Goal: Information Seeking & Learning: Learn about a topic

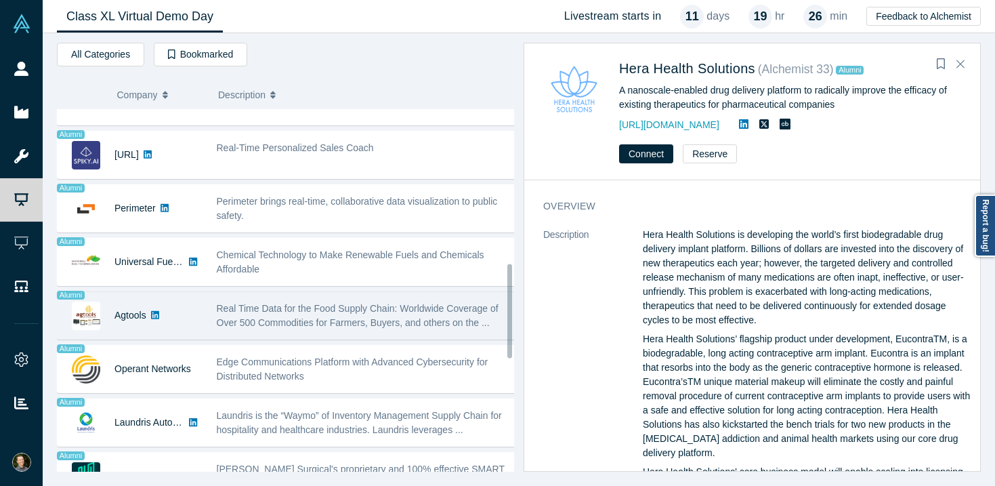
scroll to position [494, 0]
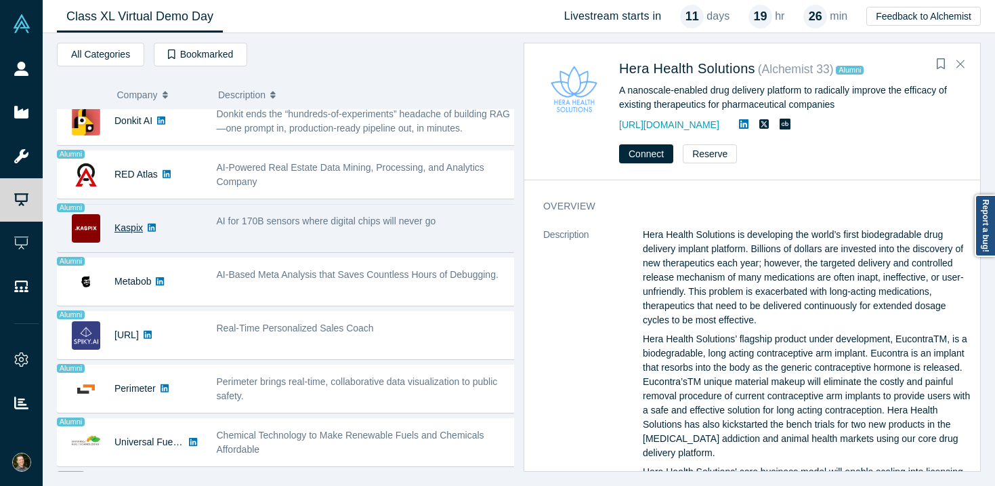
click at [122, 225] on link "Kaspix" at bounding box center [128, 227] width 28 height 11
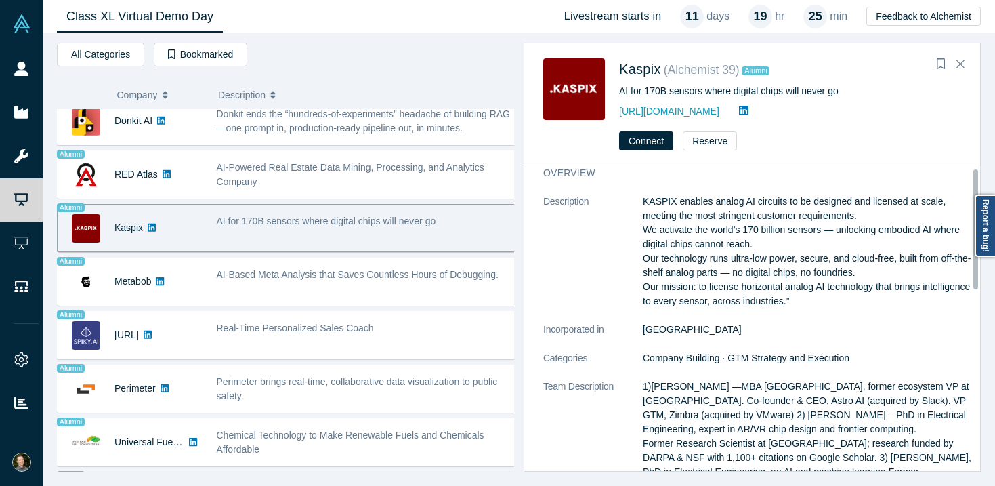
scroll to position [0, 0]
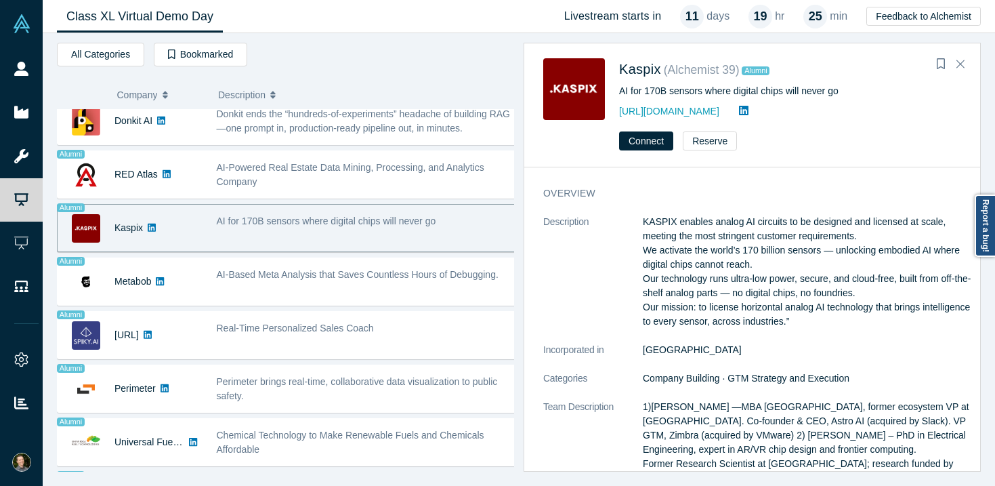
click at [377, 232] on div "AI for 170B sensors where digital chips will never go" at bounding box center [366, 228] width 314 height 43
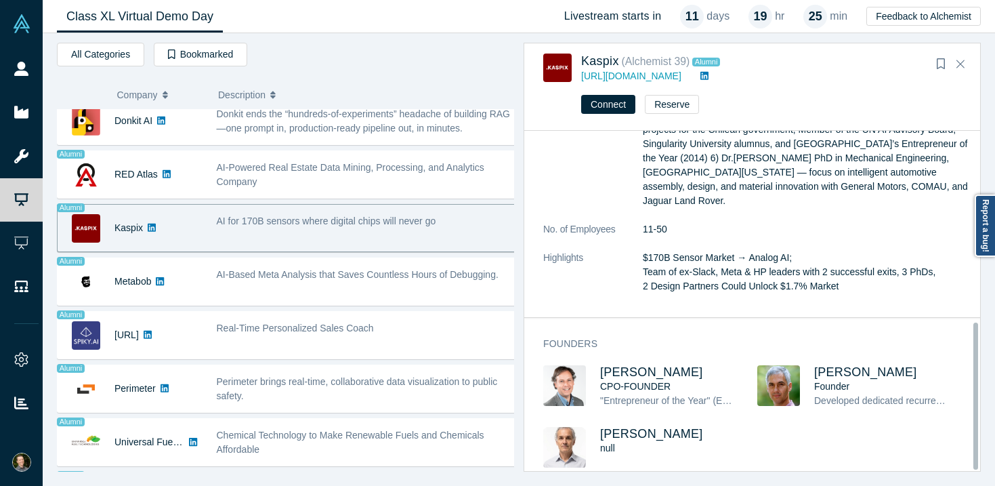
scroll to position [442, 0]
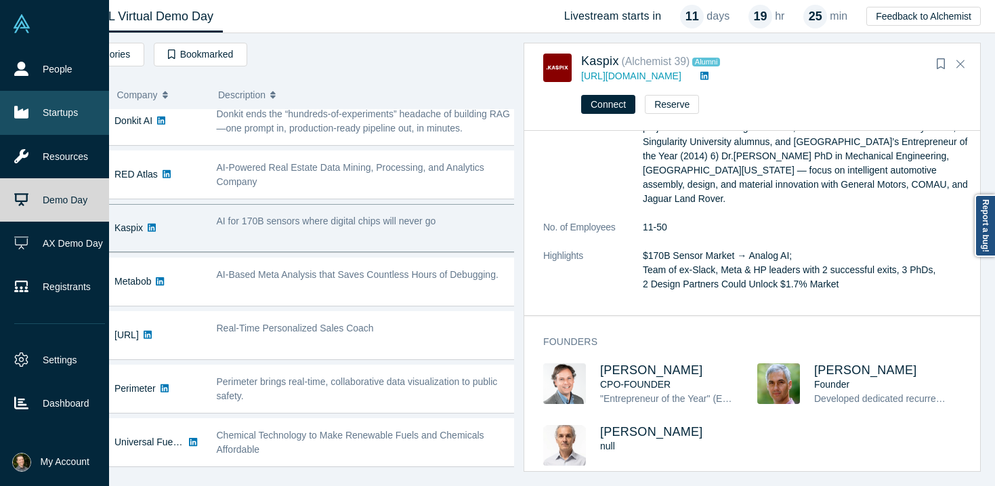
click at [55, 115] on link "Startups" at bounding box center [59, 112] width 119 height 43
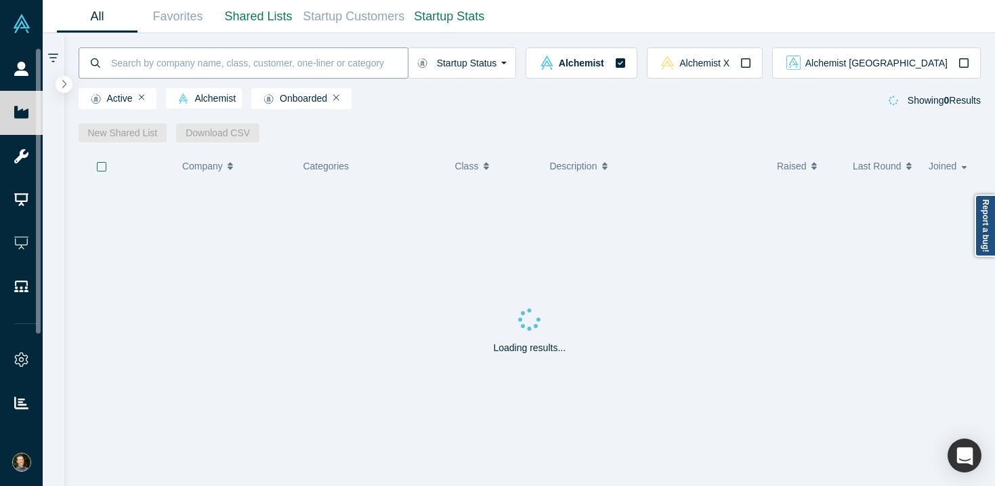
click at [210, 73] on input at bounding box center [259, 63] width 298 height 32
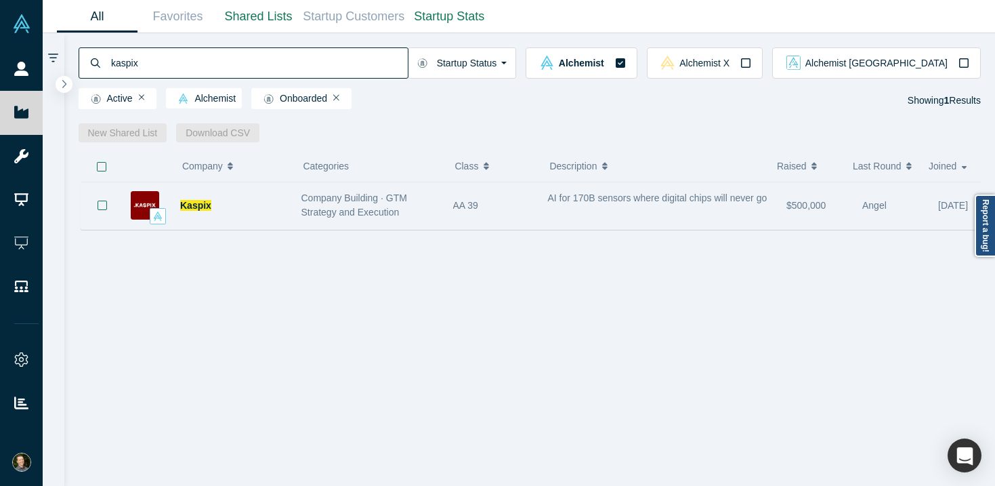
click at [338, 212] on span "Company Building · GTM Strategy and Execution" at bounding box center [354, 204] width 106 height 25
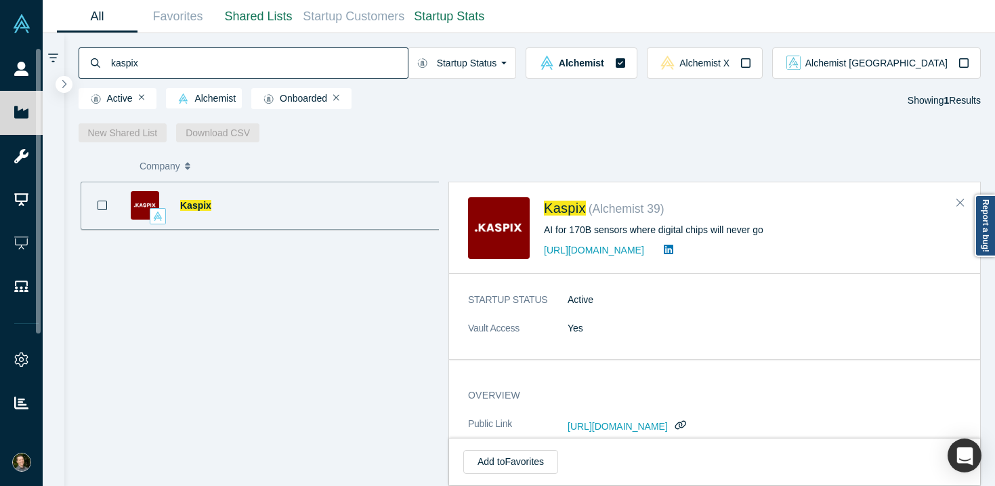
drag, startPoint x: 162, startPoint y: 60, endPoint x: 108, endPoint y: 54, distance: 53.9
click at [108, 54] on div "kaspix" at bounding box center [244, 62] width 330 height 31
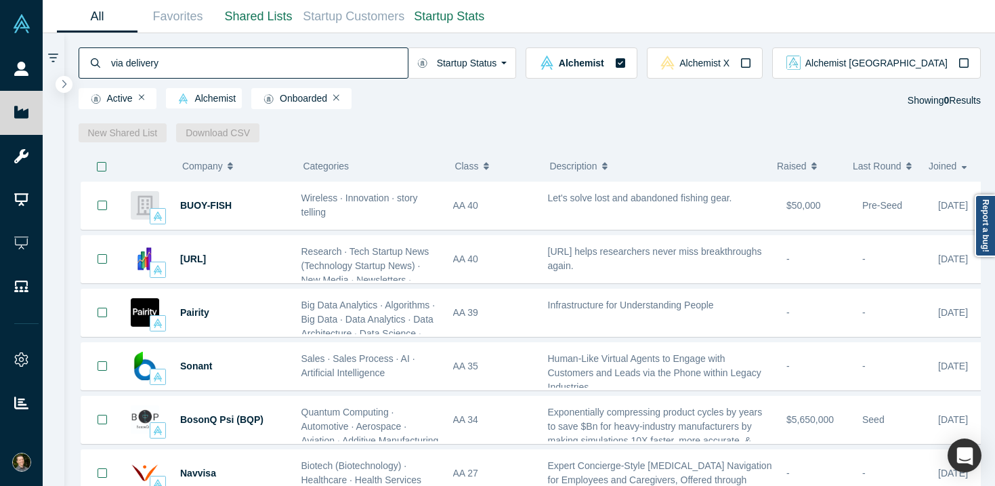
click at [126, 68] on input "via delivery" at bounding box center [259, 63] width 298 height 32
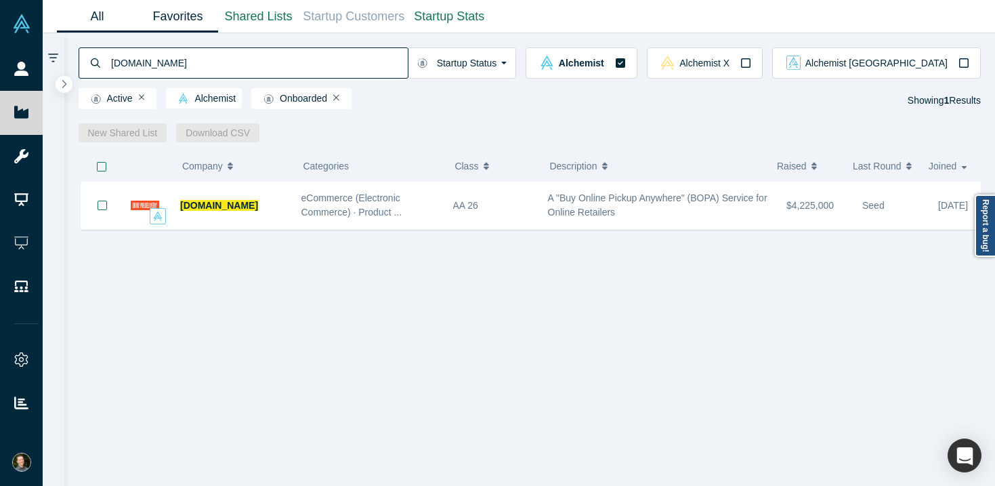
type input "[DOMAIN_NAME]"
